Goal: Check status: Check status

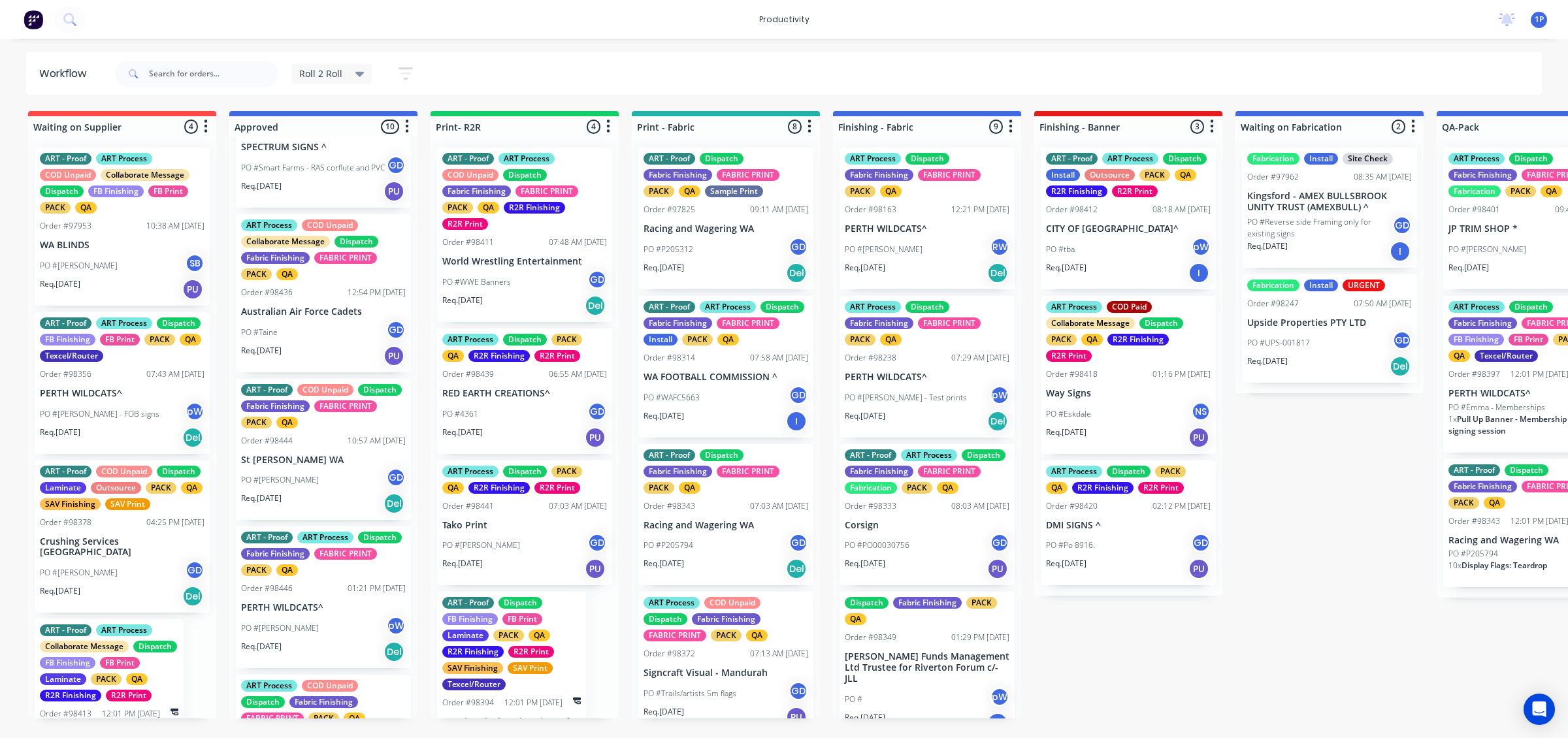
scroll to position [71, 0]
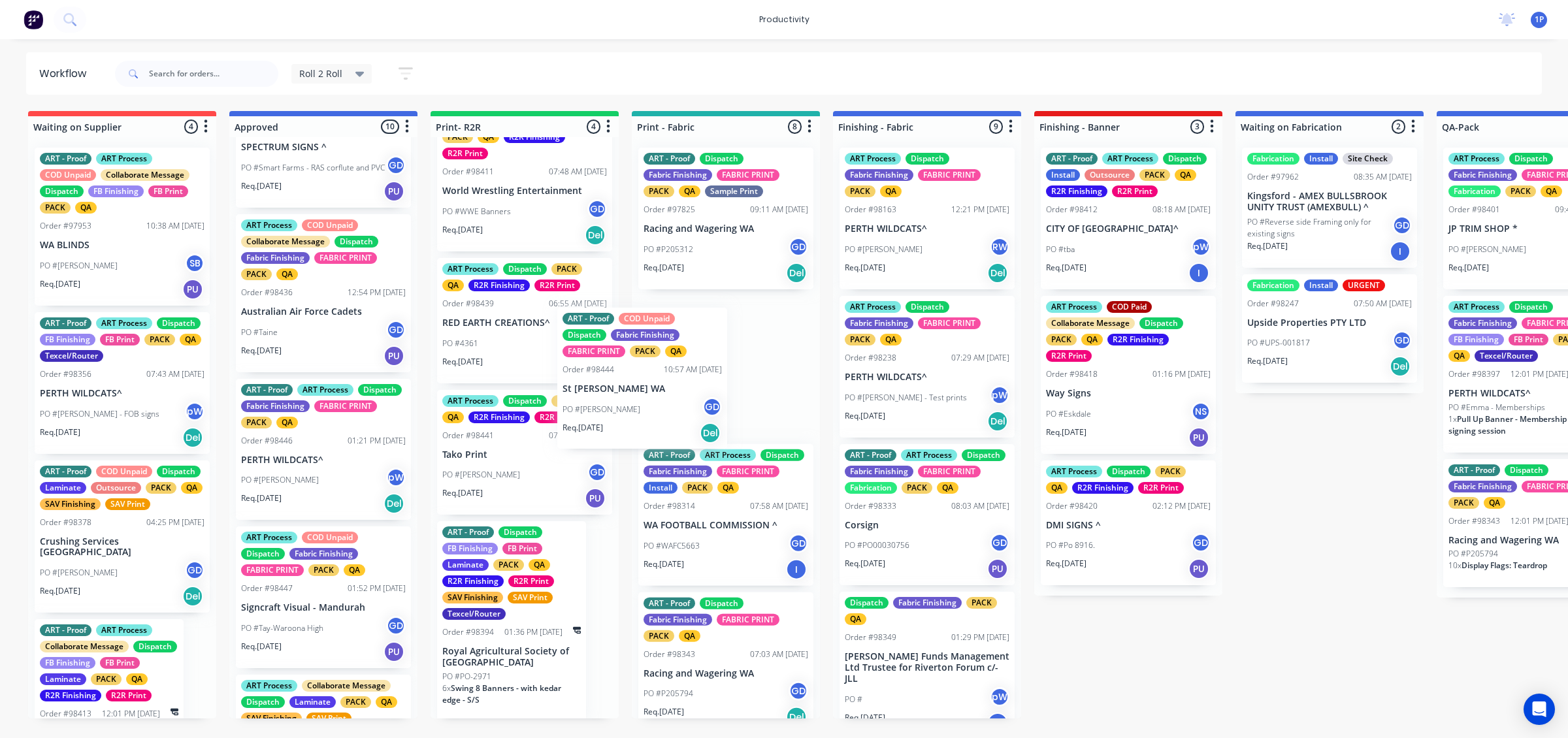
drag, startPoint x: 341, startPoint y: 494, endPoint x: 680, endPoint y: 417, distance: 347.6
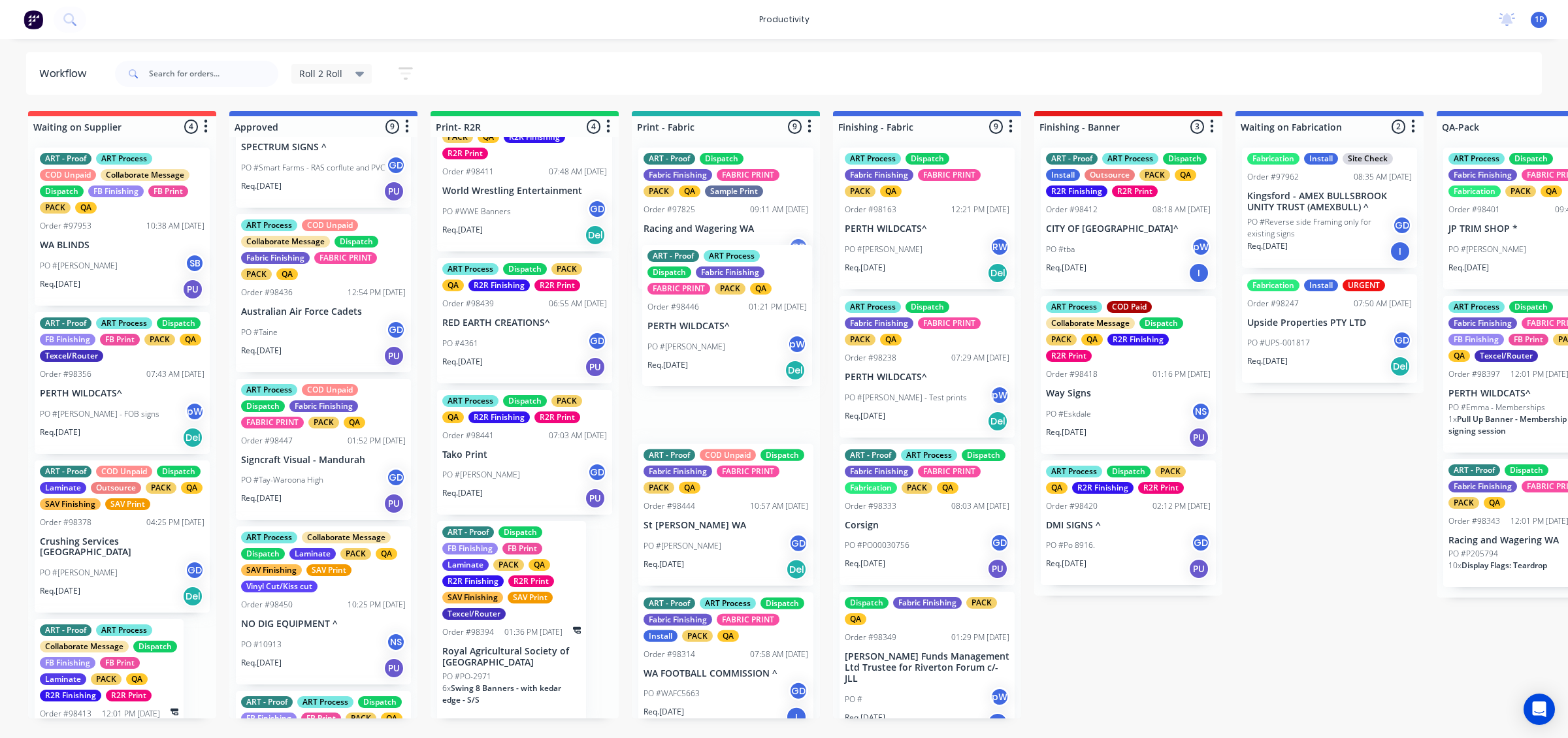
drag, startPoint x: 344, startPoint y: 487, endPoint x: 745, endPoint y: 355, distance: 422.2
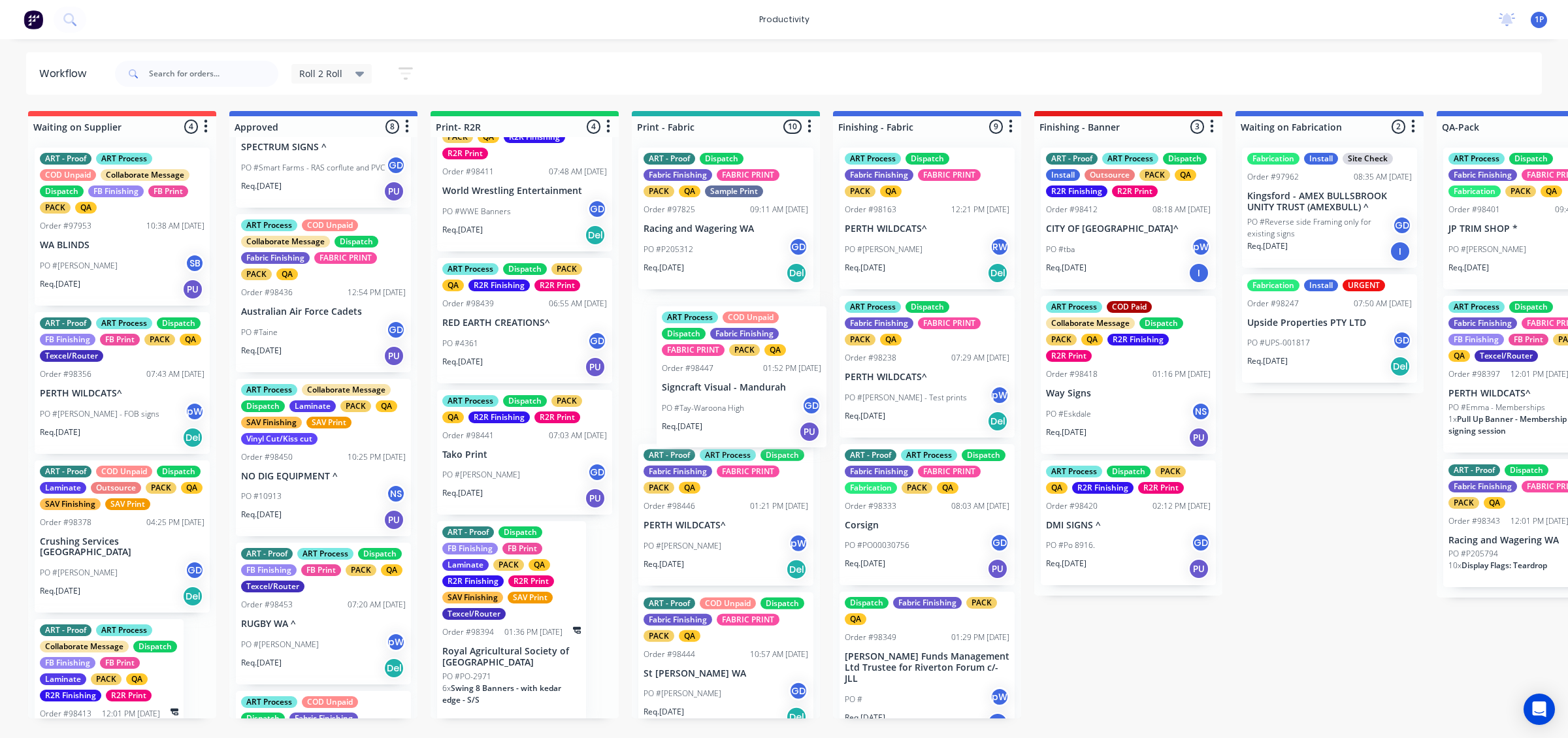
drag, startPoint x: 318, startPoint y: 496, endPoint x: 744, endPoint y: 423, distance: 432.2
click at [702, 526] on p "PERTH WILDCATS^" at bounding box center [726, 525] width 165 height 11
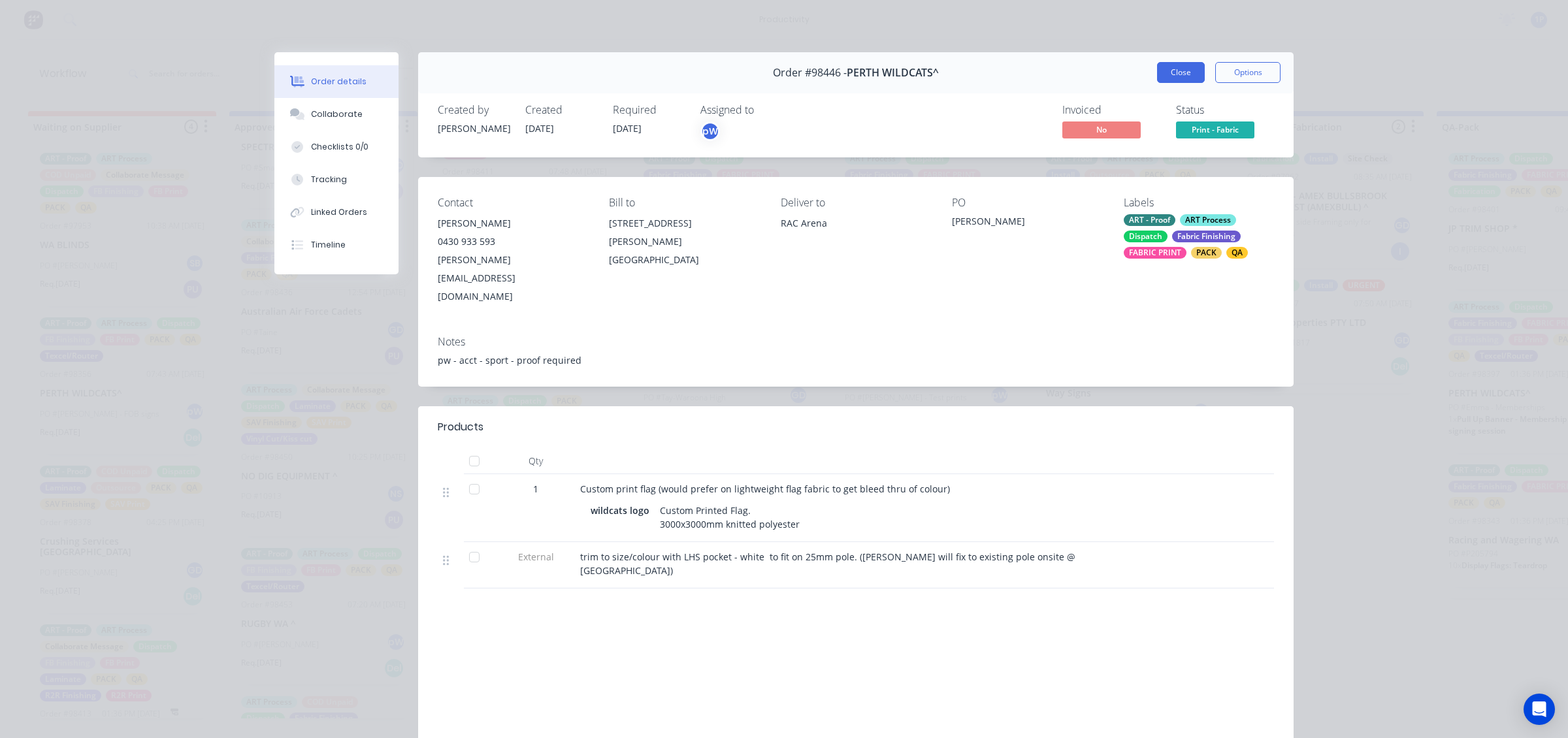
click at [1177, 77] on button "Close" at bounding box center [1181, 73] width 48 height 21
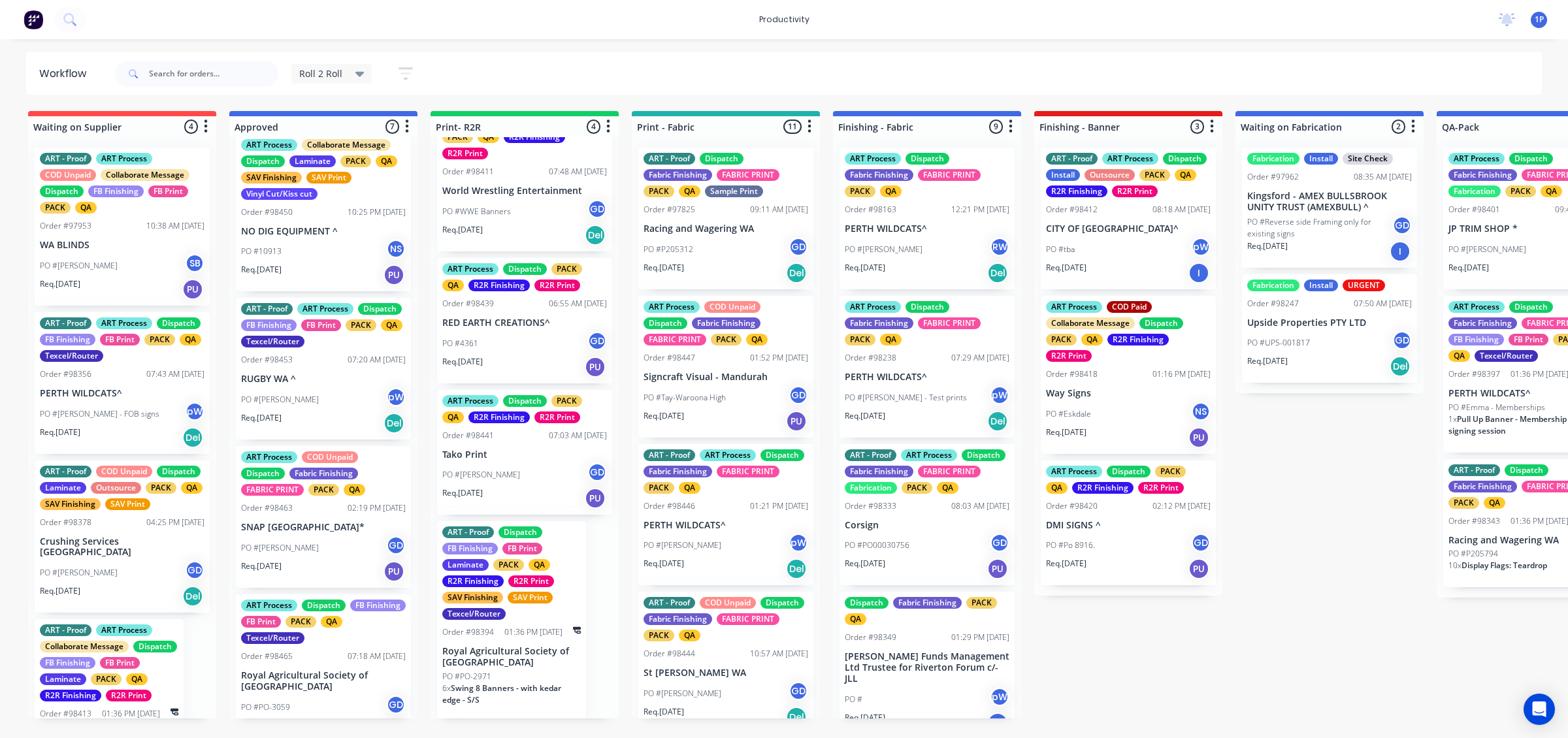
scroll to position [490, 0]
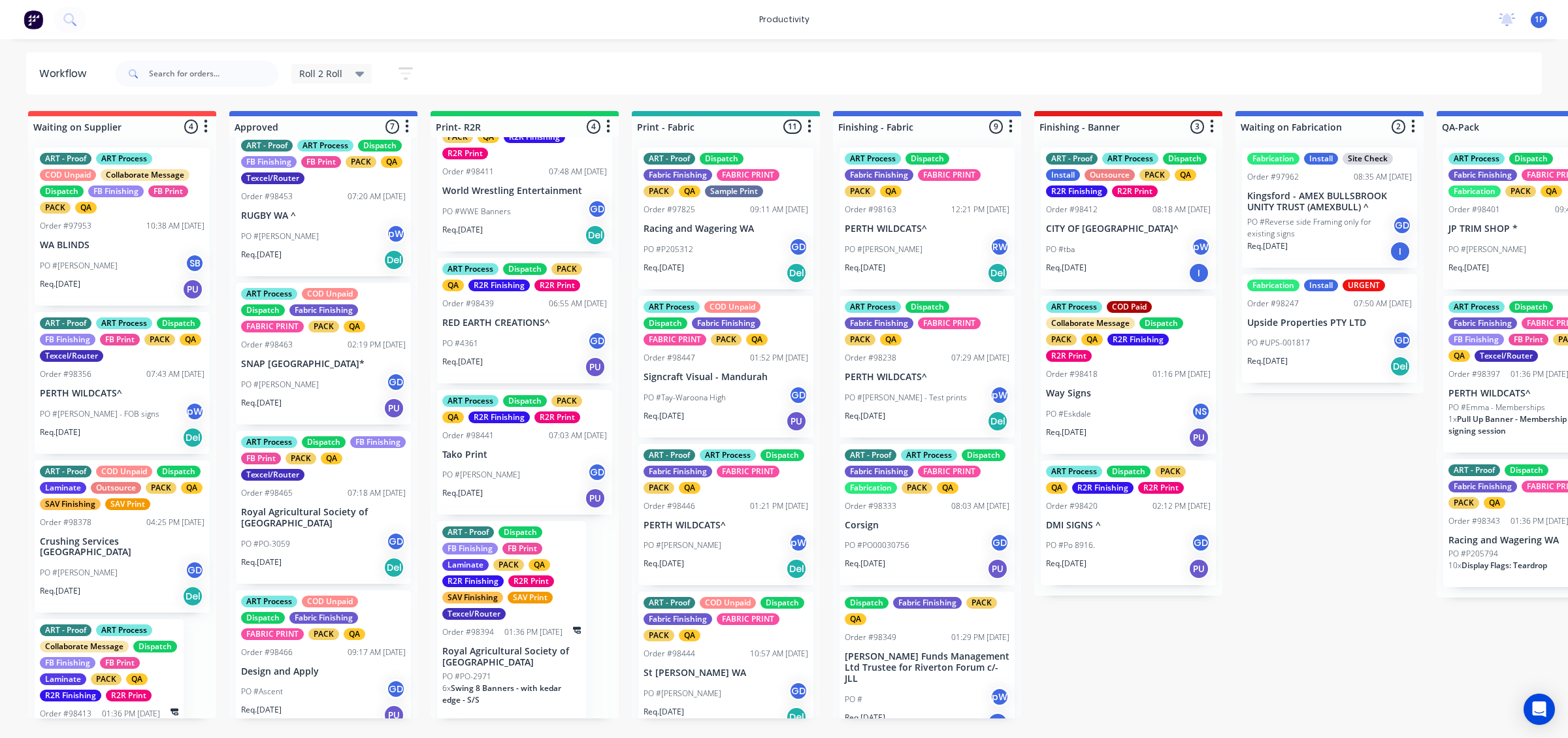
click at [316, 406] on div "Req. [DATE] PU" at bounding box center [324, 408] width 165 height 22
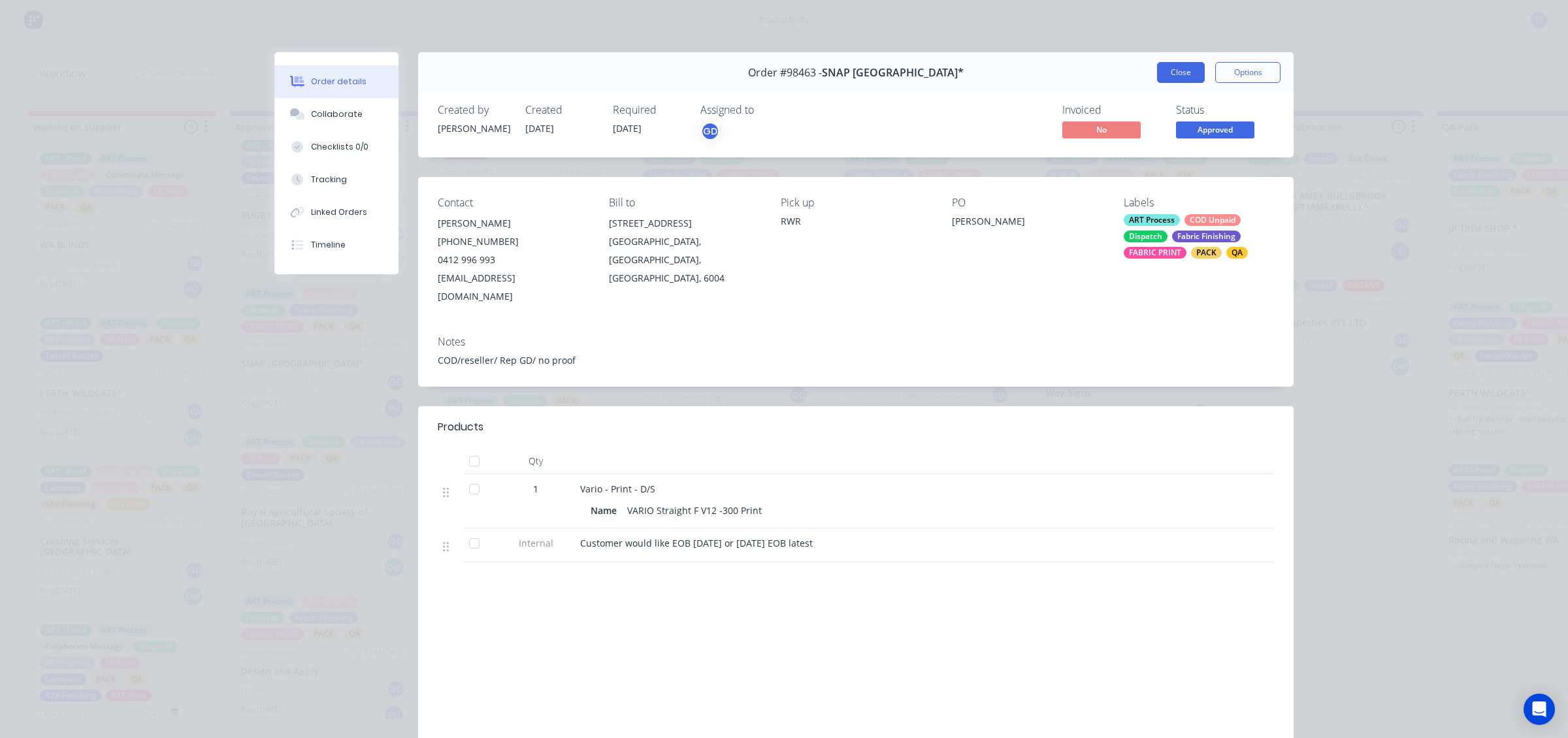
click at [1164, 74] on button "Close" at bounding box center [1181, 73] width 48 height 21
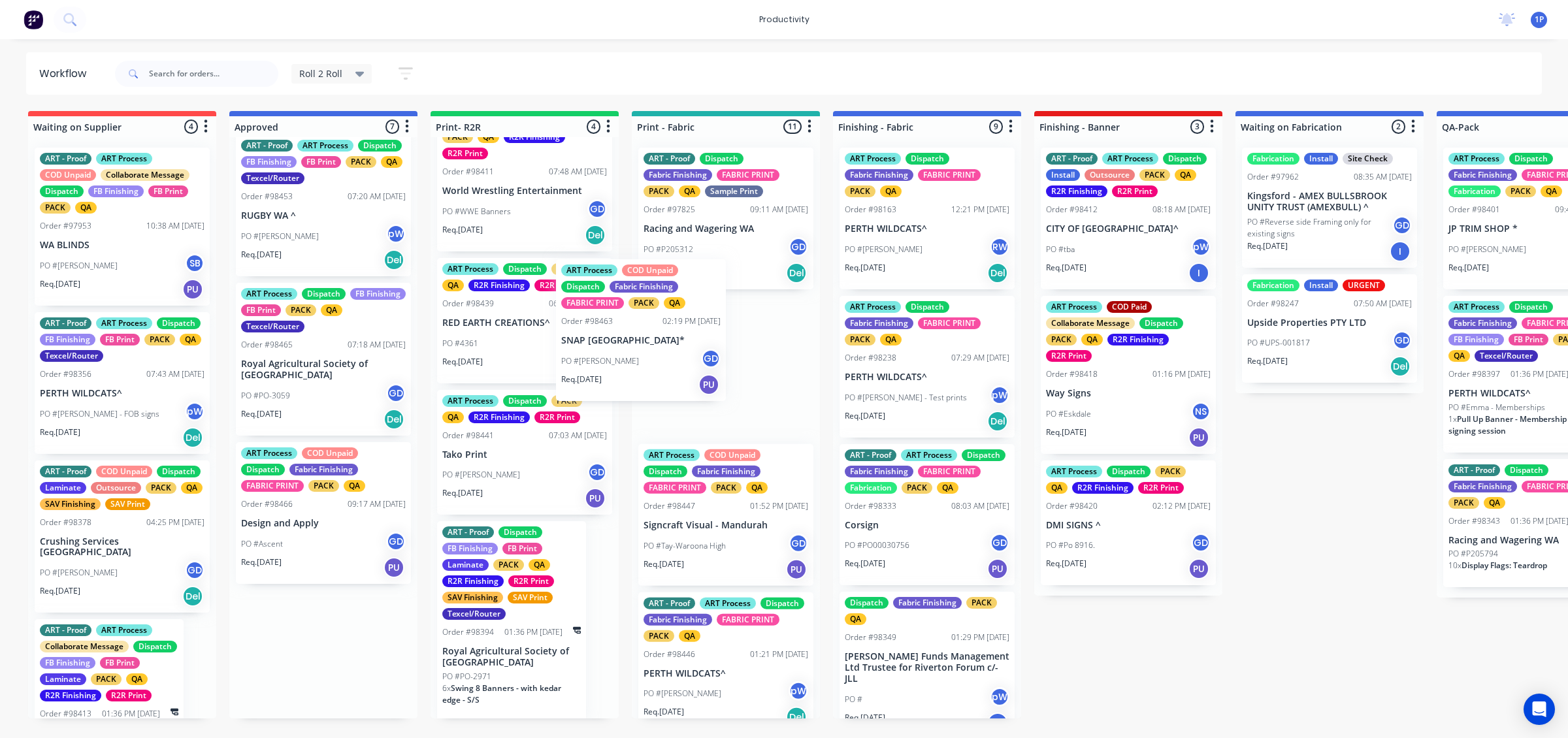
drag, startPoint x: 310, startPoint y: 386, endPoint x: 663, endPoint y: 360, distance: 354.0
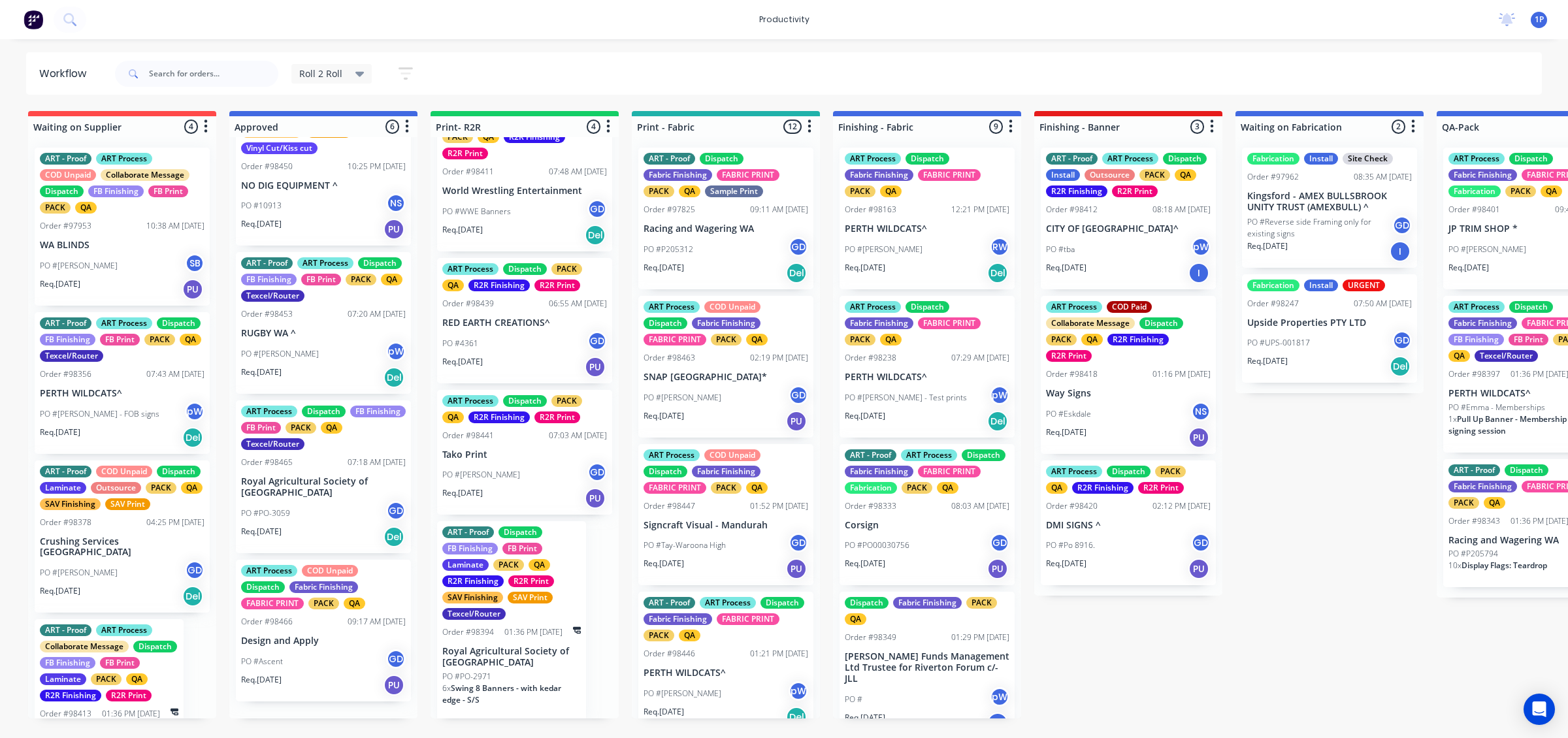
scroll to position [353, 0]
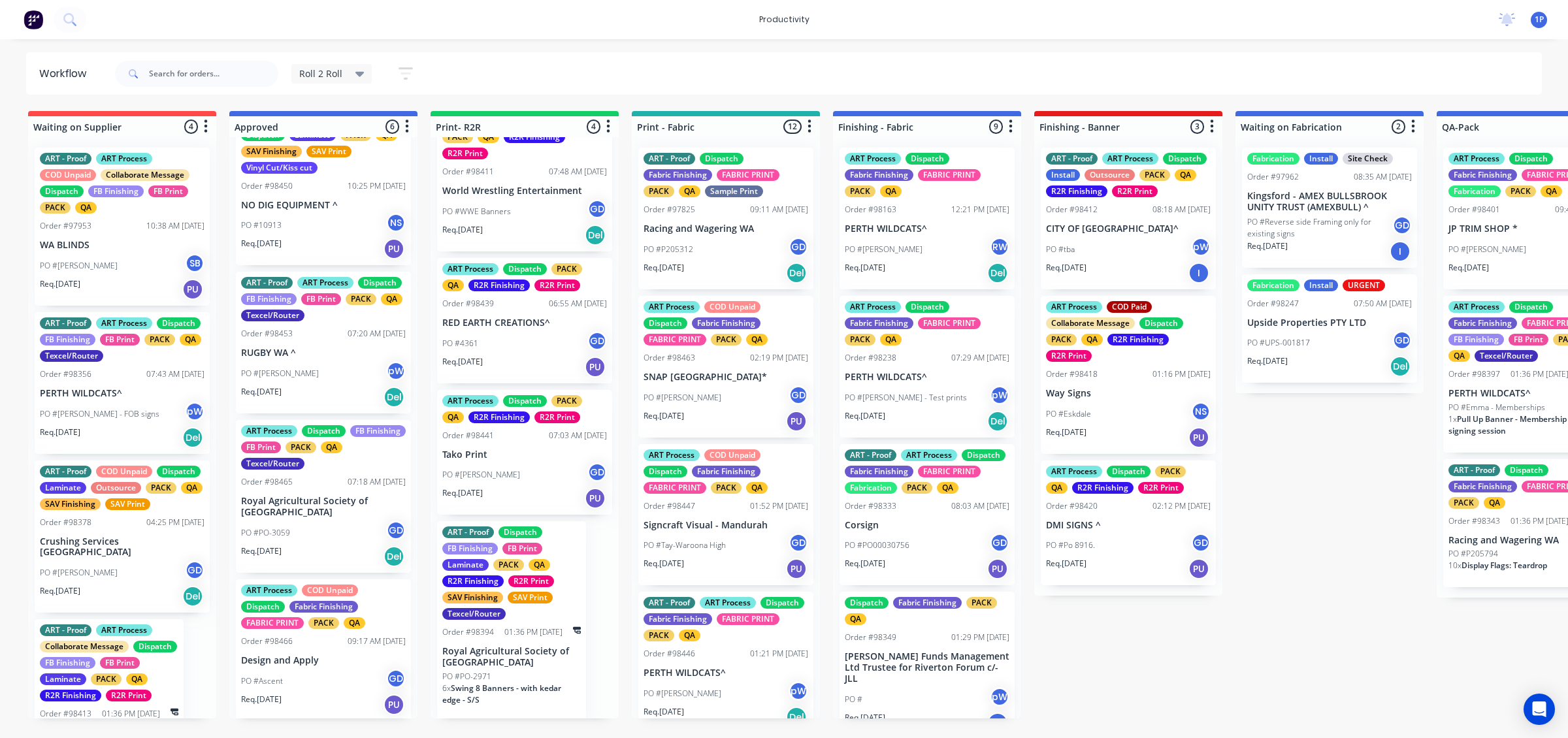
click at [327, 690] on div "PO #Ascent GD" at bounding box center [324, 681] width 165 height 25
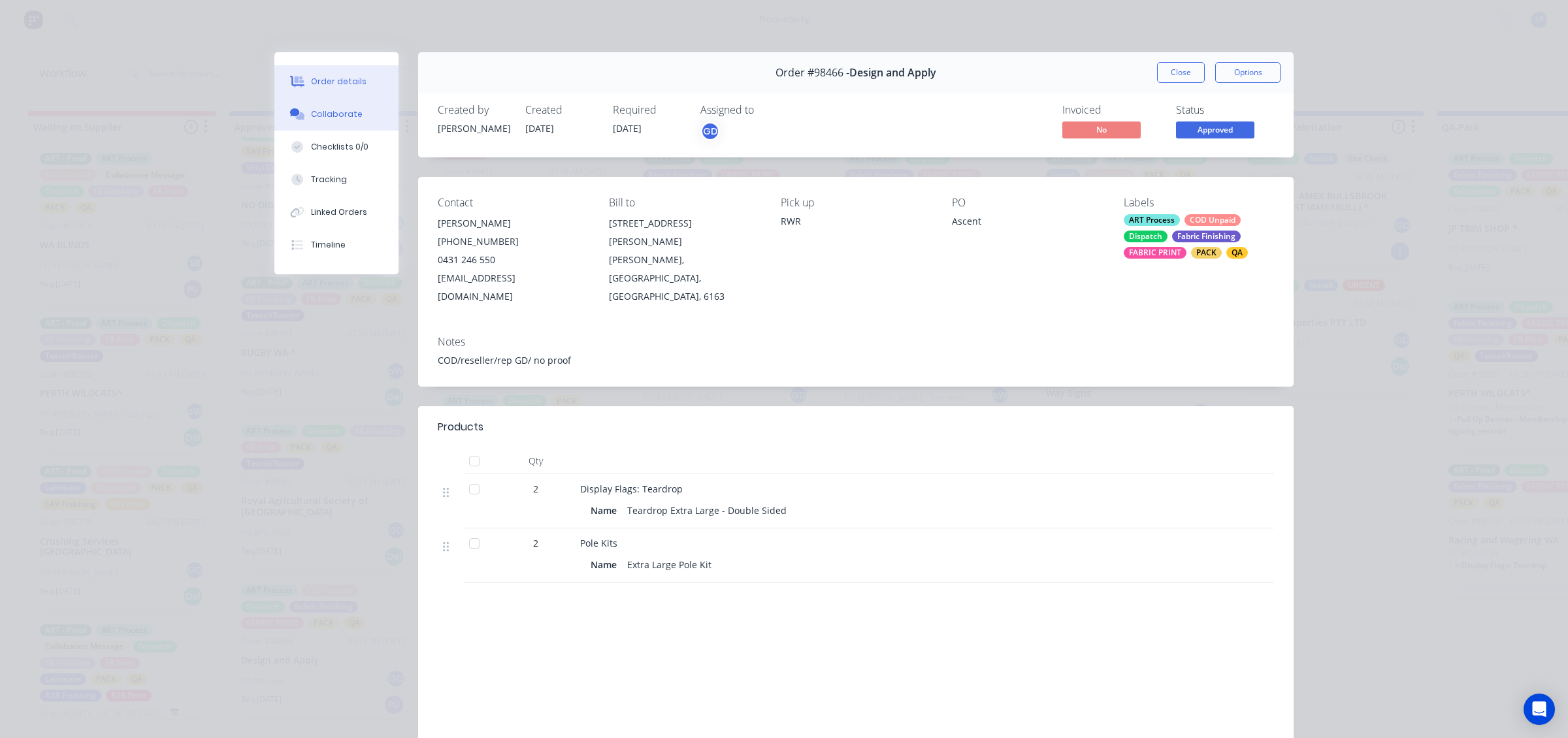
click at [339, 105] on button "Collaborate" at bounding box center [336, 114] width 124 height 33
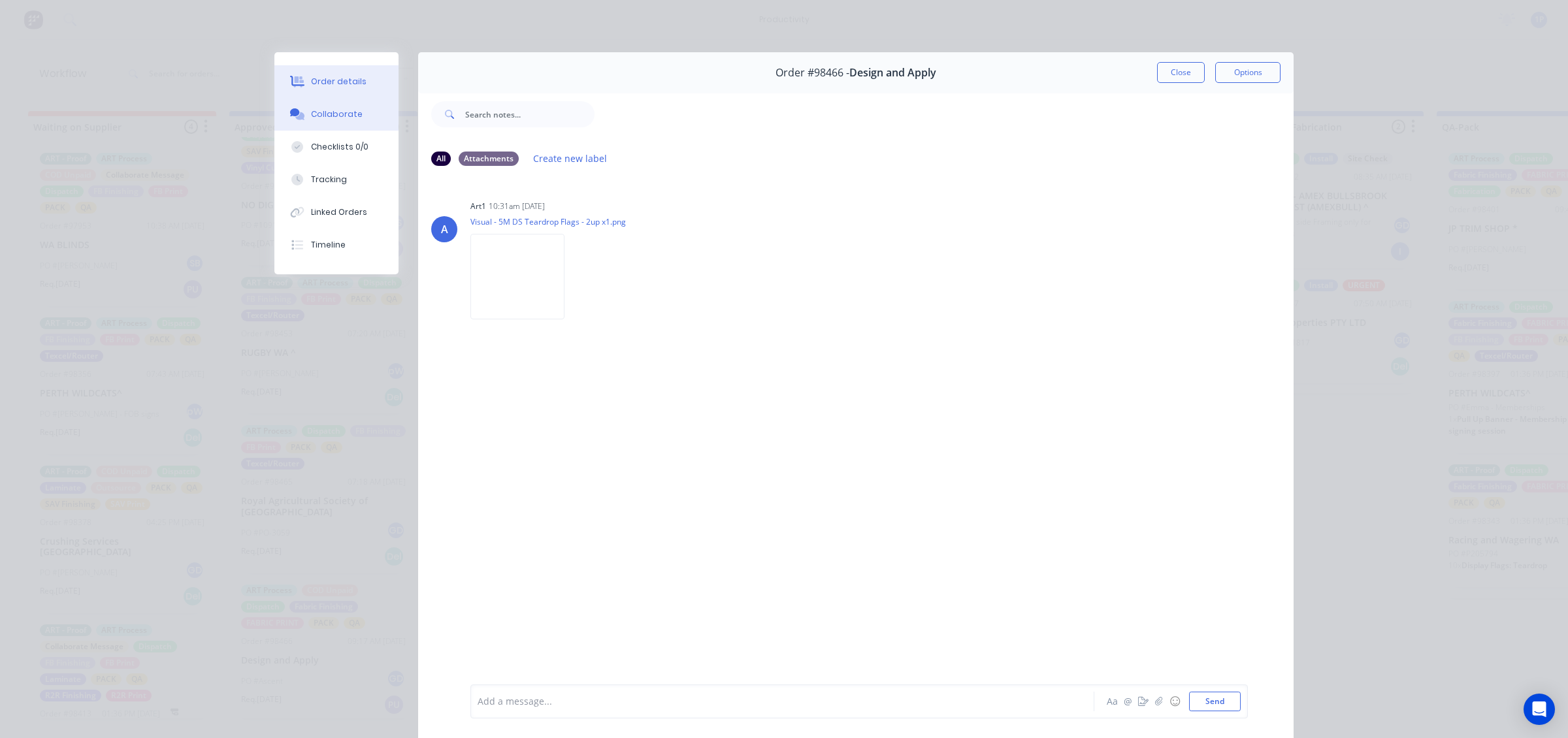
click at [354, 85] on div "Order details" at bounding box center [339, 82] width 56 height 12
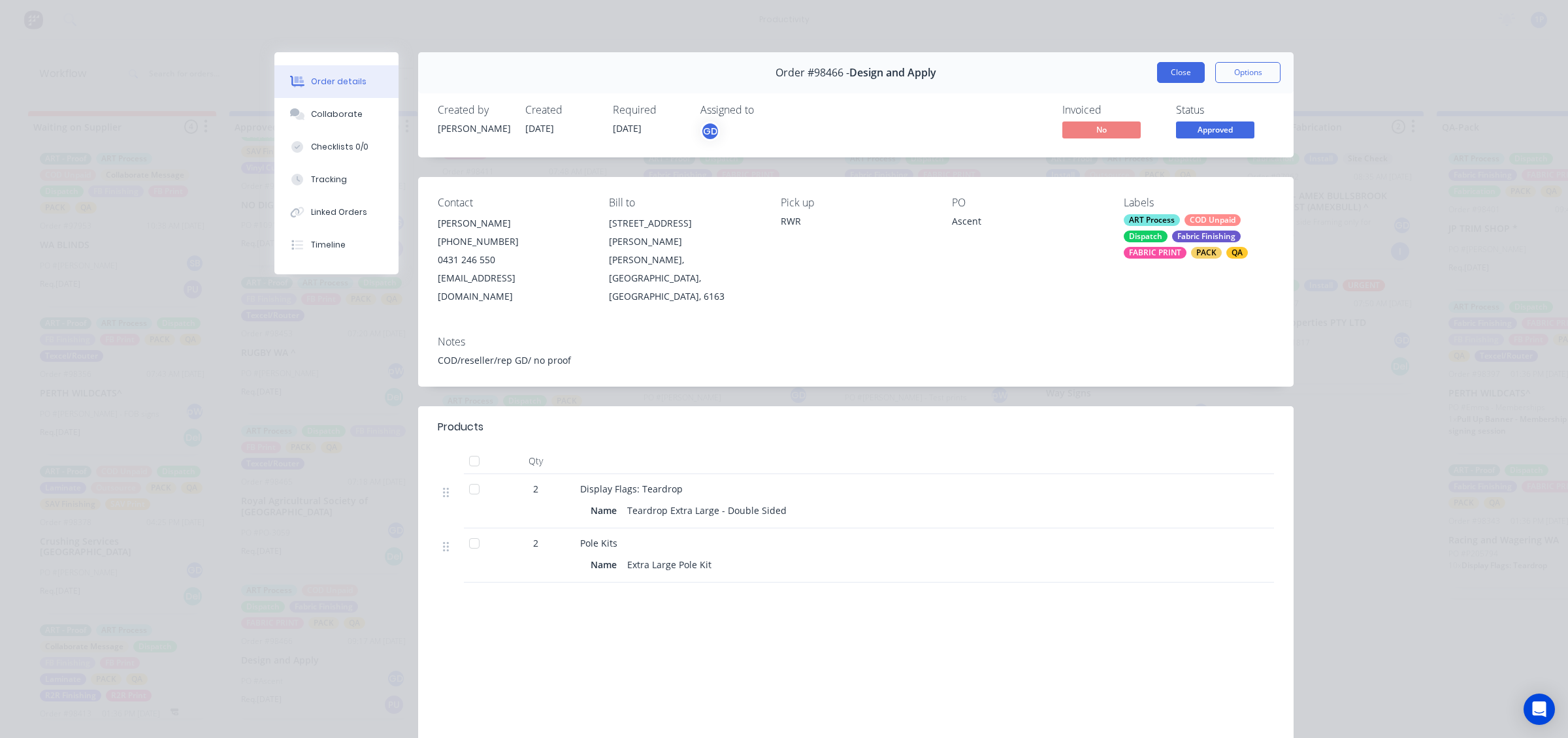
click at [1171, 79] on button "Close" at bounding box center [1181, 73] width 48 height 21
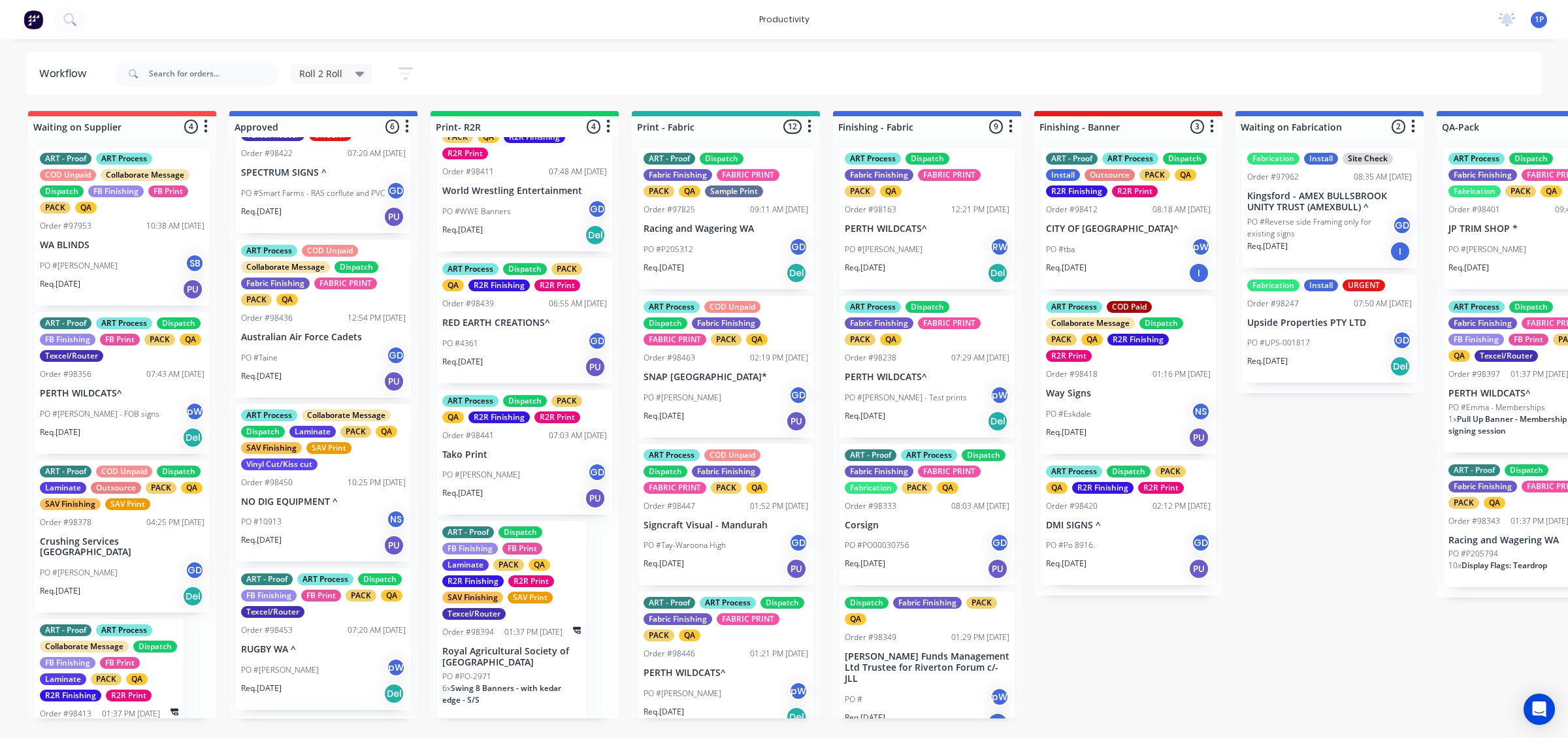
scroll to position [0, 0]
